Goal: Information Seeking & Learning: Learn about a topic

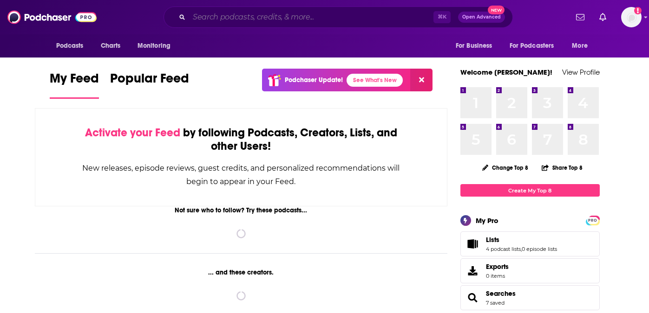
click at [310, 19] on input "Search podcasts, credits, & more..." at bounding box center [311, 17] width 244 height 15
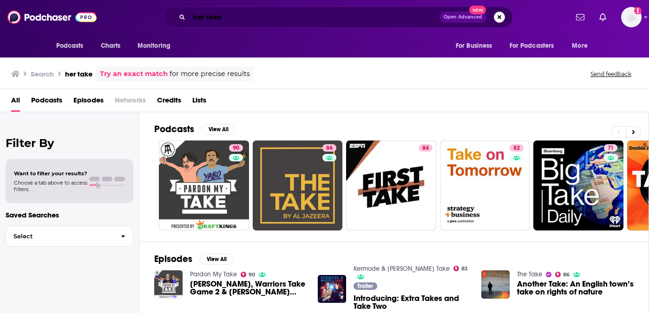
click at [206, 14] on input "her take" at bounding box center [314, 17] width 250 height 15
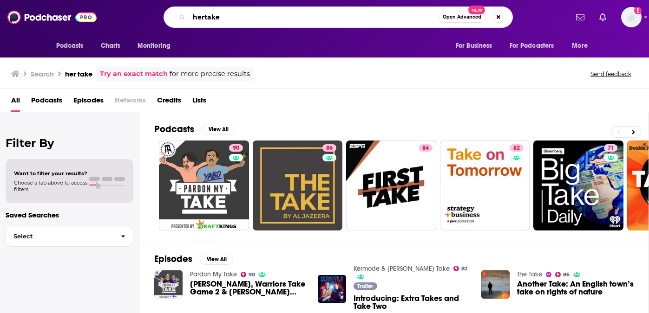
type input "hertake"
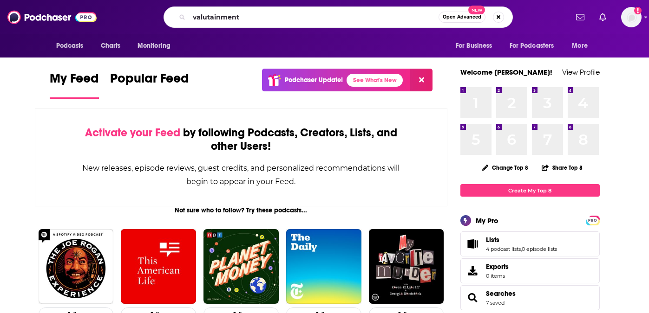
type input "valutainment"
